Goal: Information Seeking & Learning: Learn about a topic

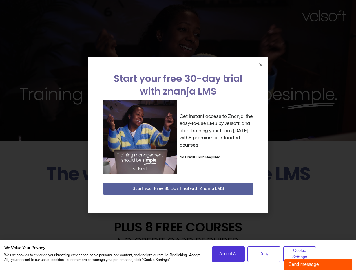
click at [178, 135] on div "Get instant access to Znanja, the easy-to-use LMS by velsoft, and start trainin…" at bounding box center [178, 138] width 150 height 74
click at [260, 65] on icon "Close" at bounding box center [260, 65] width 4 height 4
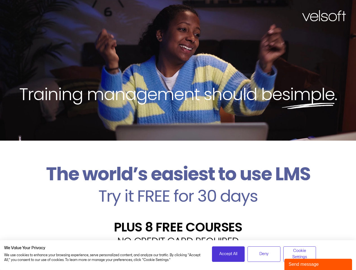
click at [178, 189] on h2 "Try it FREE for 30 days" at bounding box center [177, 196] width 347 height 16
click at [228, 254] on span "Accept All" at bounding box center [228, 254] width 18 height 6
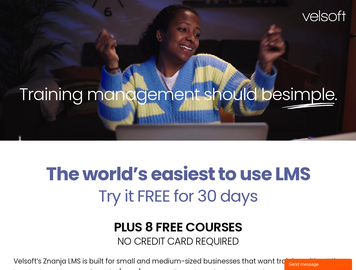
click at [264, 254] on div "Velsoft’s Znanja LMS is built for small and medium-sized businesses that want t…" at bounding box center [177, 269] width 347 height 41
click at [299, 254] on div "Velsoft’s Znanja LMS is built for small and medium-sized businesses that want t…" at bounding box center [177, 269] width 347 height 41
click at [318, 265] on div "Send message" at bounding box center [317, 264] width 59 height 7
